Goal: Check status: Check status

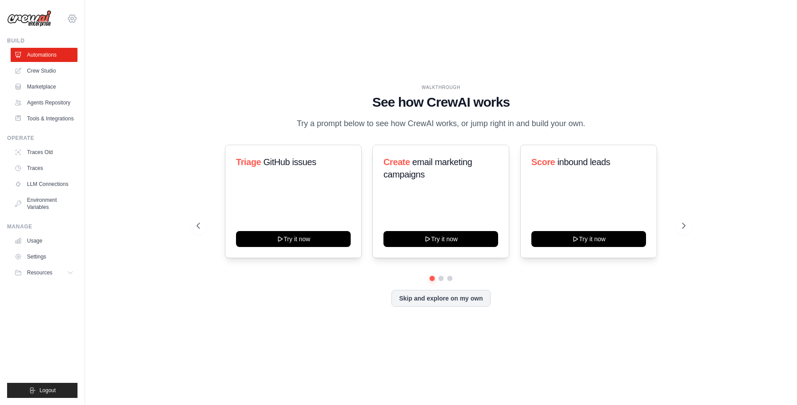
click at [73, 19] on icon at bounding box center [72, 18] width 3 height 3
click at [79, 56] on span "Docusign" at bounding box center [111, 54] width 70 height 9
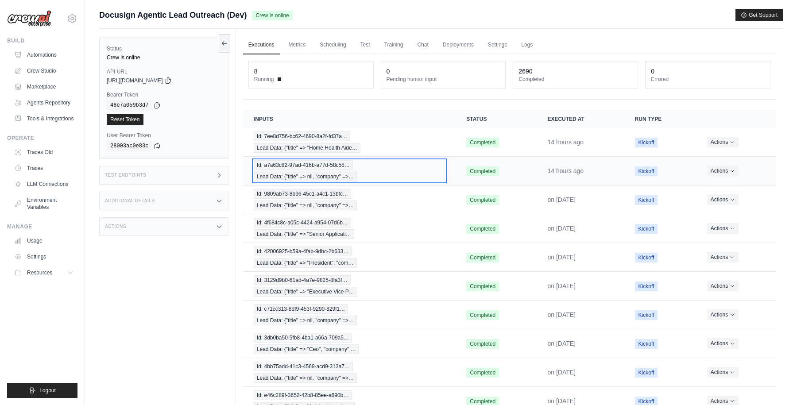
click at [405, 173] on div "Id: a7a63c82-97ad-416b-a77d-58c58… Lead Data: {"title" => nil, "company" =>…" at bounding box center [349, 170] width 191 height 21
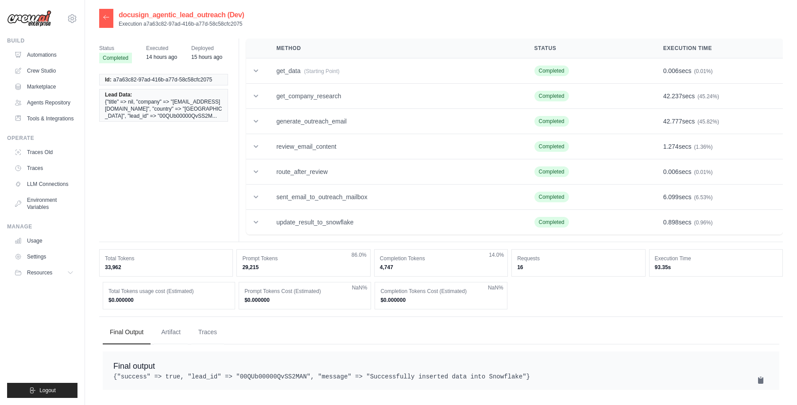
click at [108, 17] on icon at bounding box center [106, 17] width 5 height 4
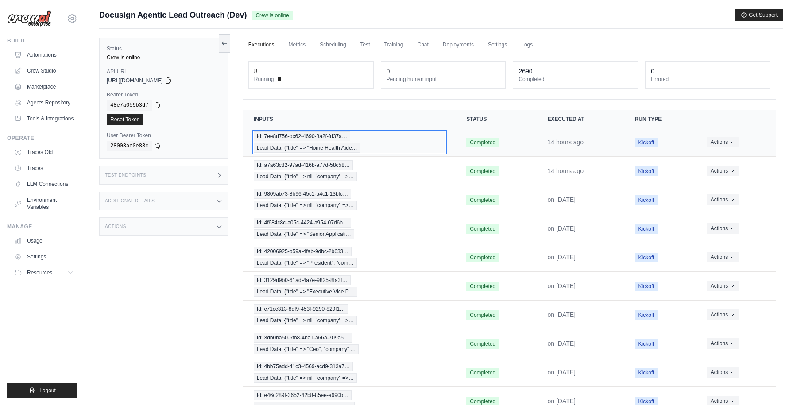
click at [379, 139] on div "Id: 7ee8d756-bc62-4690-8a2f-fd37a… Lead Data: {"title" => "Home Health Aide…" at bounding box center [349, 141] width 191 height 21
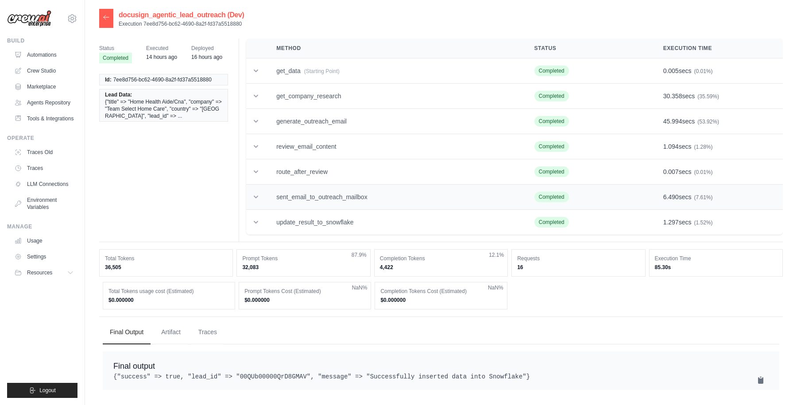
click at [256, 196] on icon at bounding box center [255, 197] width 9 height 9
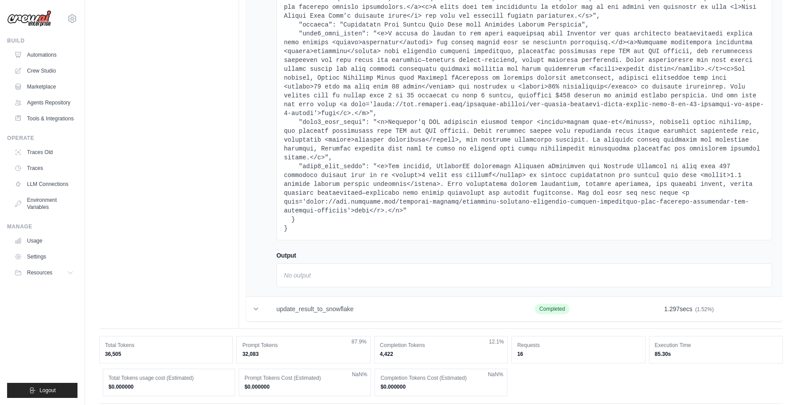
scroll to position [6706, 0]
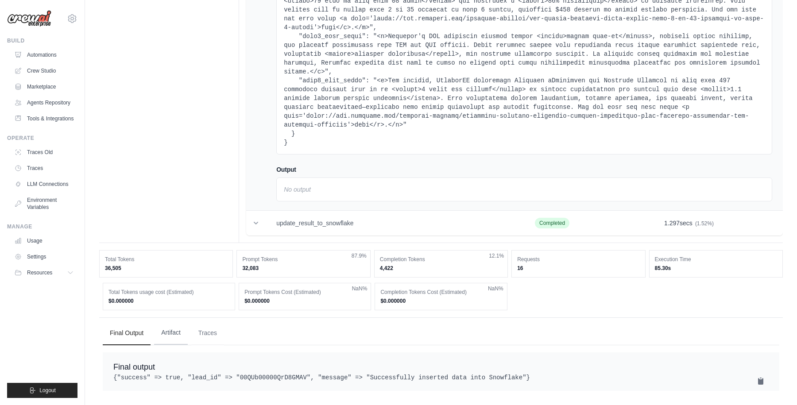
click at [171, 324] on button "Artifact" at bounding box center [171, 333] width 34 height 24
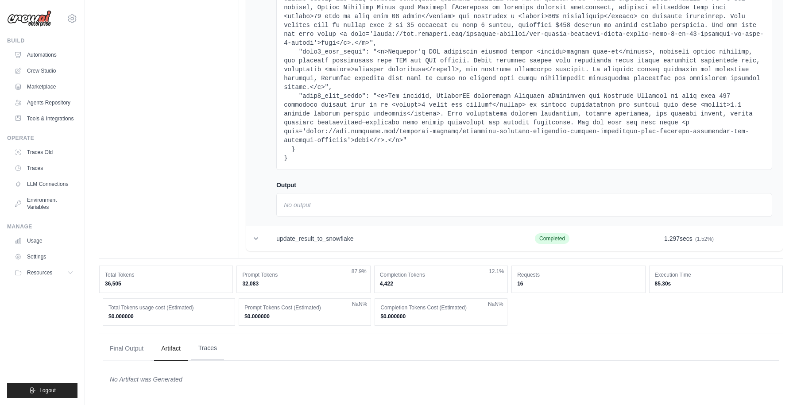
click at [205, 344] on button "Traces" at bounding box center [207, 348] width 33 height 24
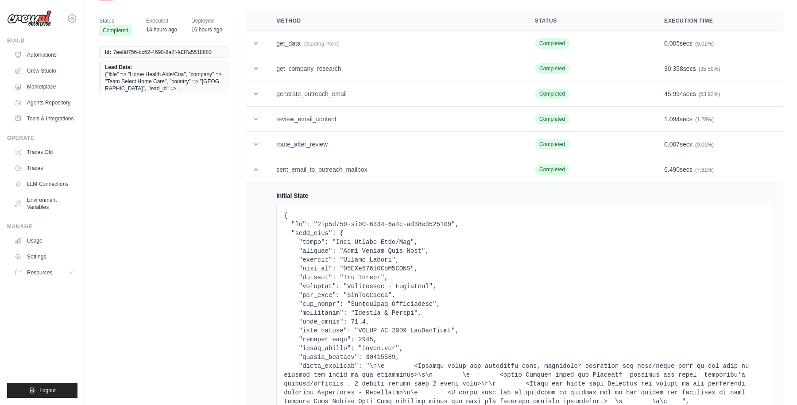
scroll to position [0, 0]
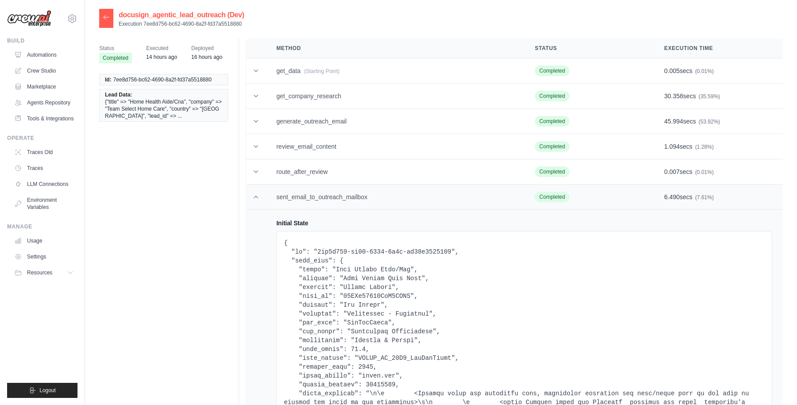
click at [257, 193] on icon at bounding box center [255, 197] width 9 height 9
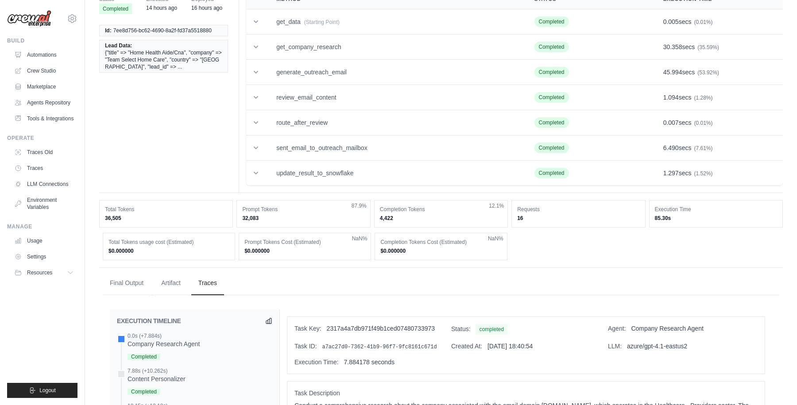
scroll to position [58, 0]
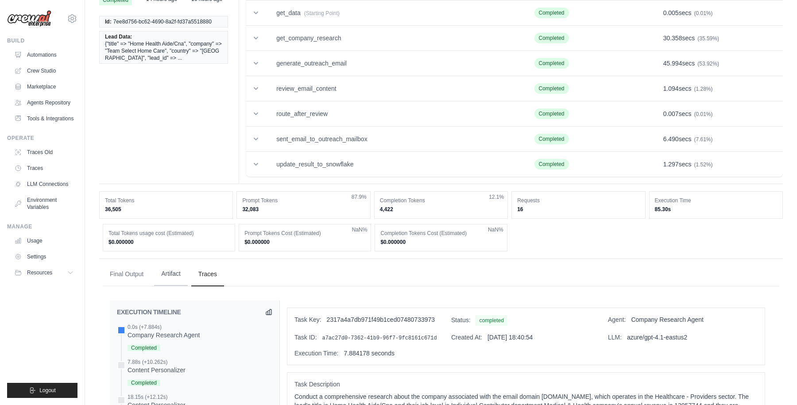
click at [165, 273] on button "Artifact" at bounding box center [171, 274] width 34 height 24
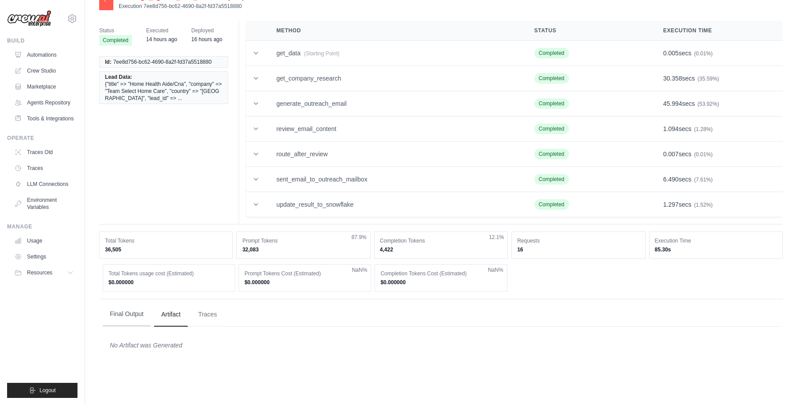
click at [140, 312] on button "Final Output" at bounding box center [127, 314] width 48 height 24
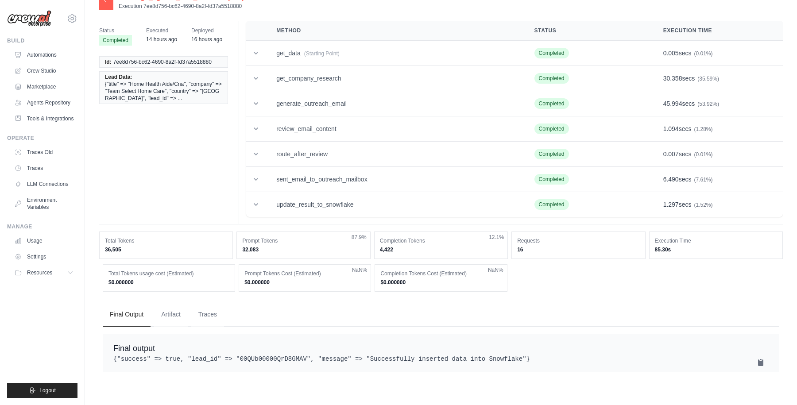
scroll to position [0, 0]
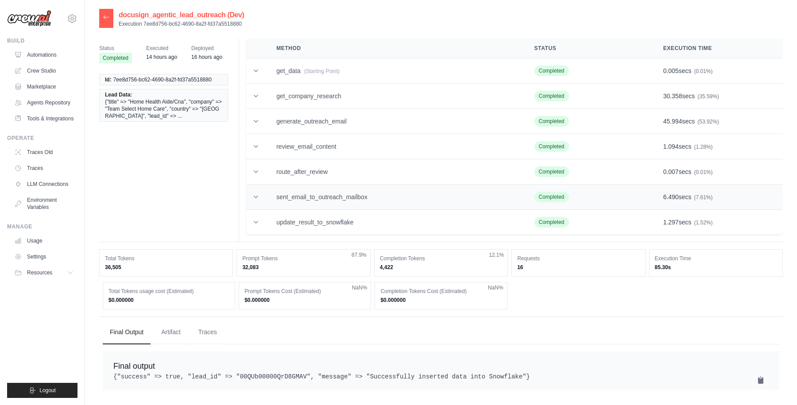
click at [257, 196] on icon at bounding box center [255, 197] width 9 height 9
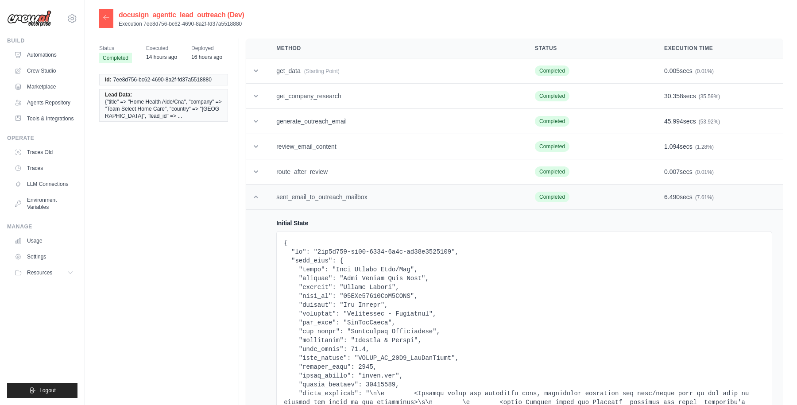
click at [257, 196] on icon at bounding box center [255, 197] width 9 height 9
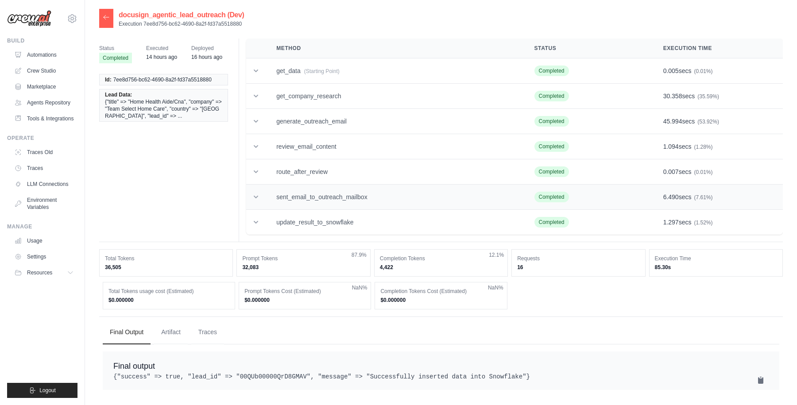
click at [257, 196] on icon at bounding box center [255, 197] width 9 height 9
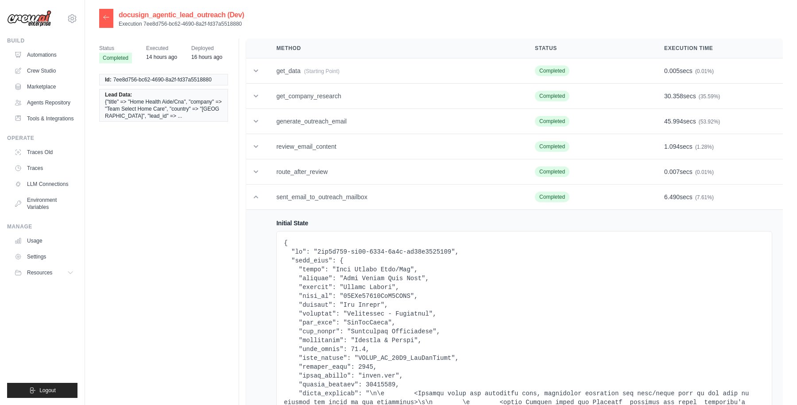
click at [110, 20] on div at bounding box center [106, 18] width 14 height 19
click at [105, 17] on icon at bounding box center [106, 17] width 5 height 4
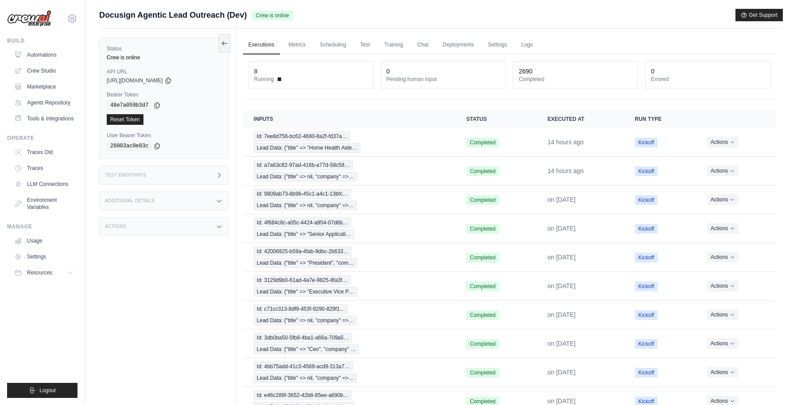
click at [555, 26] on div "Submit a support request Describe your issue or question * Please be specific a…" at bounding box center [440, 19] width 683 height 20
click at [396, 140] on div "Id: 7ee8d756-bc62-4690-8a2f-fd37a… Lead Data: {"title" => "Home Health Aide…" at bounding box center [349, 141] width 191 height 21
